Goal: Task Accomplishment & Management: Manage account settings

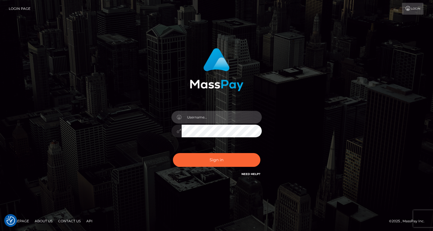
click at [205, 116] on input "text" at bounding box center [221, 117] width 80 height 13
type input "tatyanafansly1"
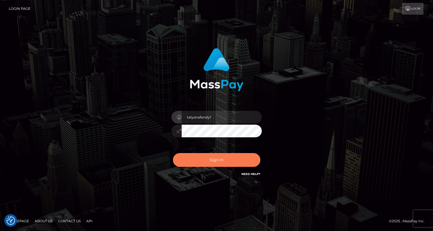
click at [213, 160] on button "Sign in" at bounding box center [216, 160] width 87 height 14
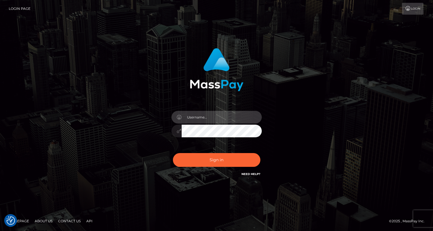
click at [211, 120] on input "text" at bounding box center [221, 117] width 80 height 13
type input "tatyanafansly1"
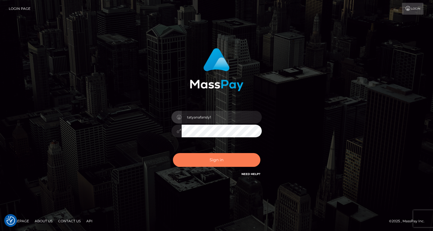
click at [218, 158] on button "Sign in" at bounding box center [216, 160] width 87 height 14
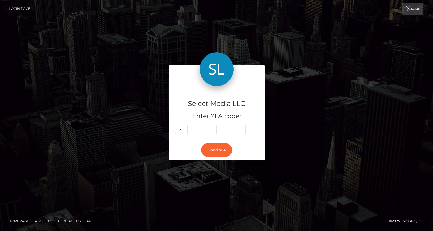
type input "2"
type input "7"
type input "8"
type input "6"
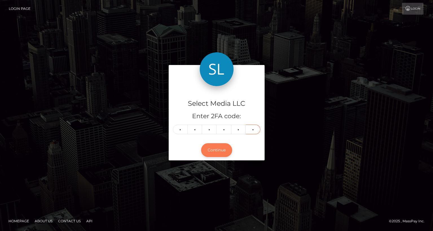
type input "6"
click at [213, 154] on button "Continue" at bounding box center [216, 150] width 31 height 14
click at [216, 153] on button "Continue" at bounding box center [216, 150] width 31 height 14
